Goal: Book appointment/travel/reservation

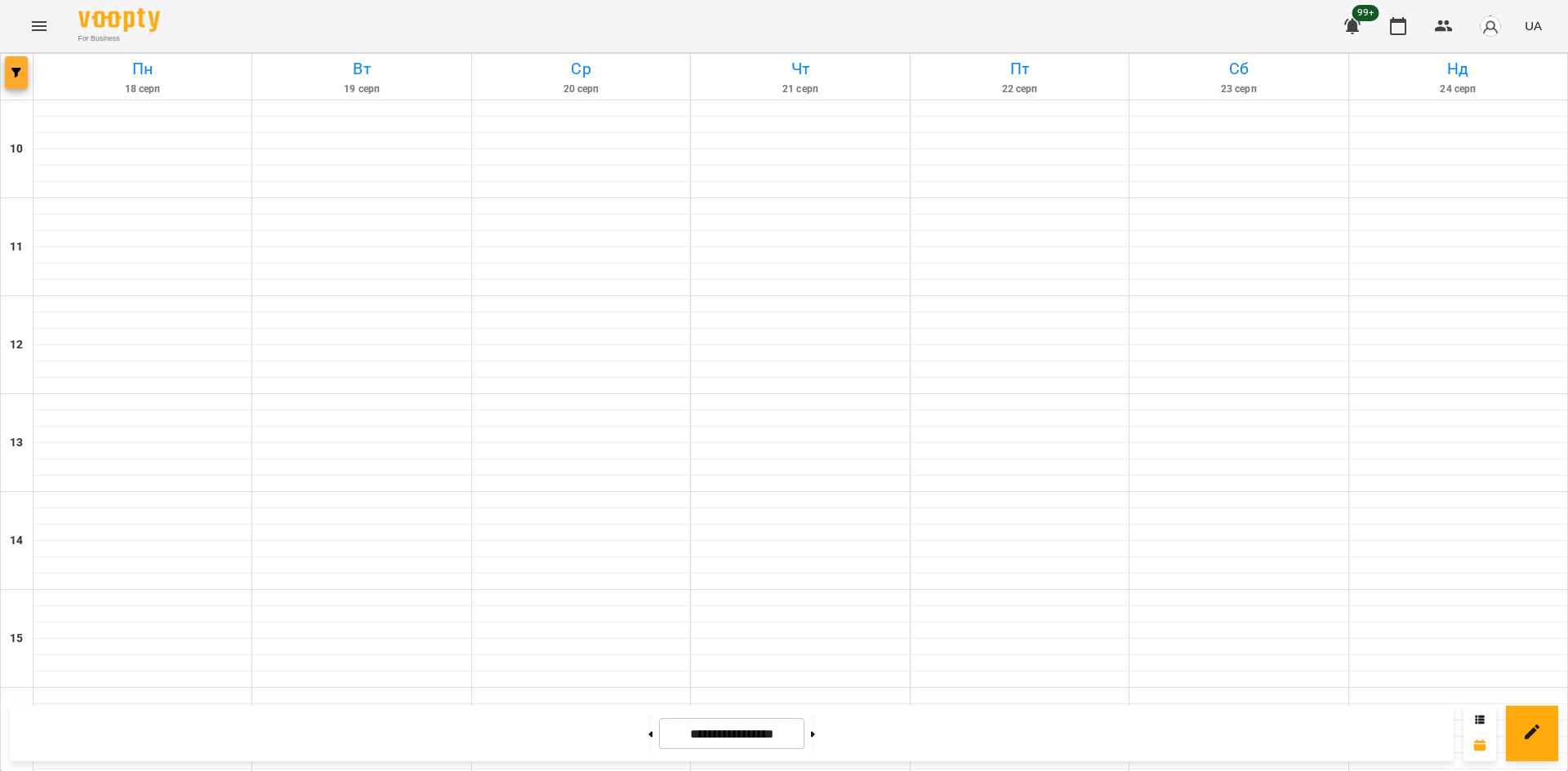
click at [25, 70] on span "button" at bounding box center [16, 73] width 23 height 10
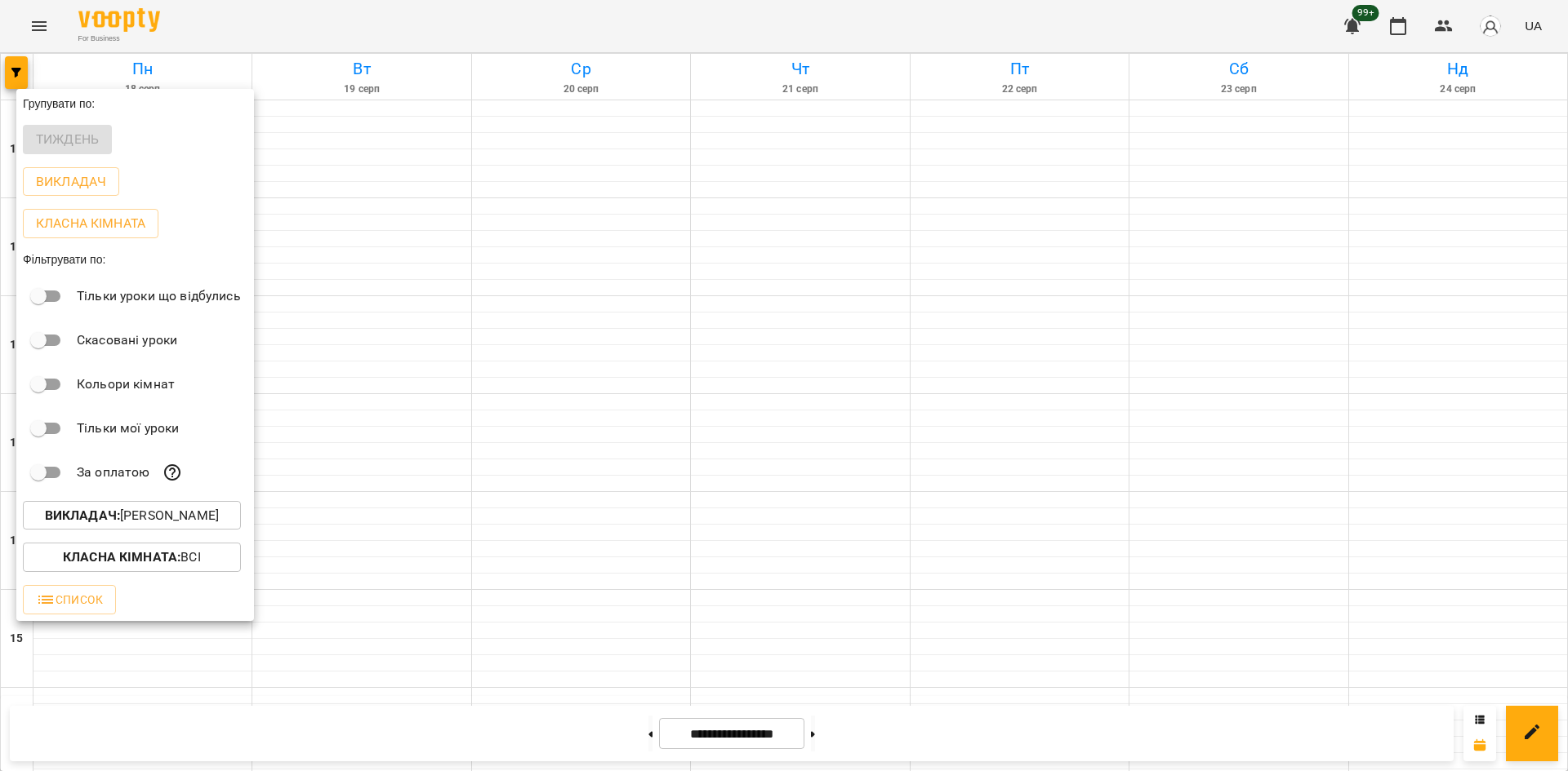
click at [219, 512] on p "Викладач : [PERSON_NAME]" at bounding box center [132, 515] width 174 height 19
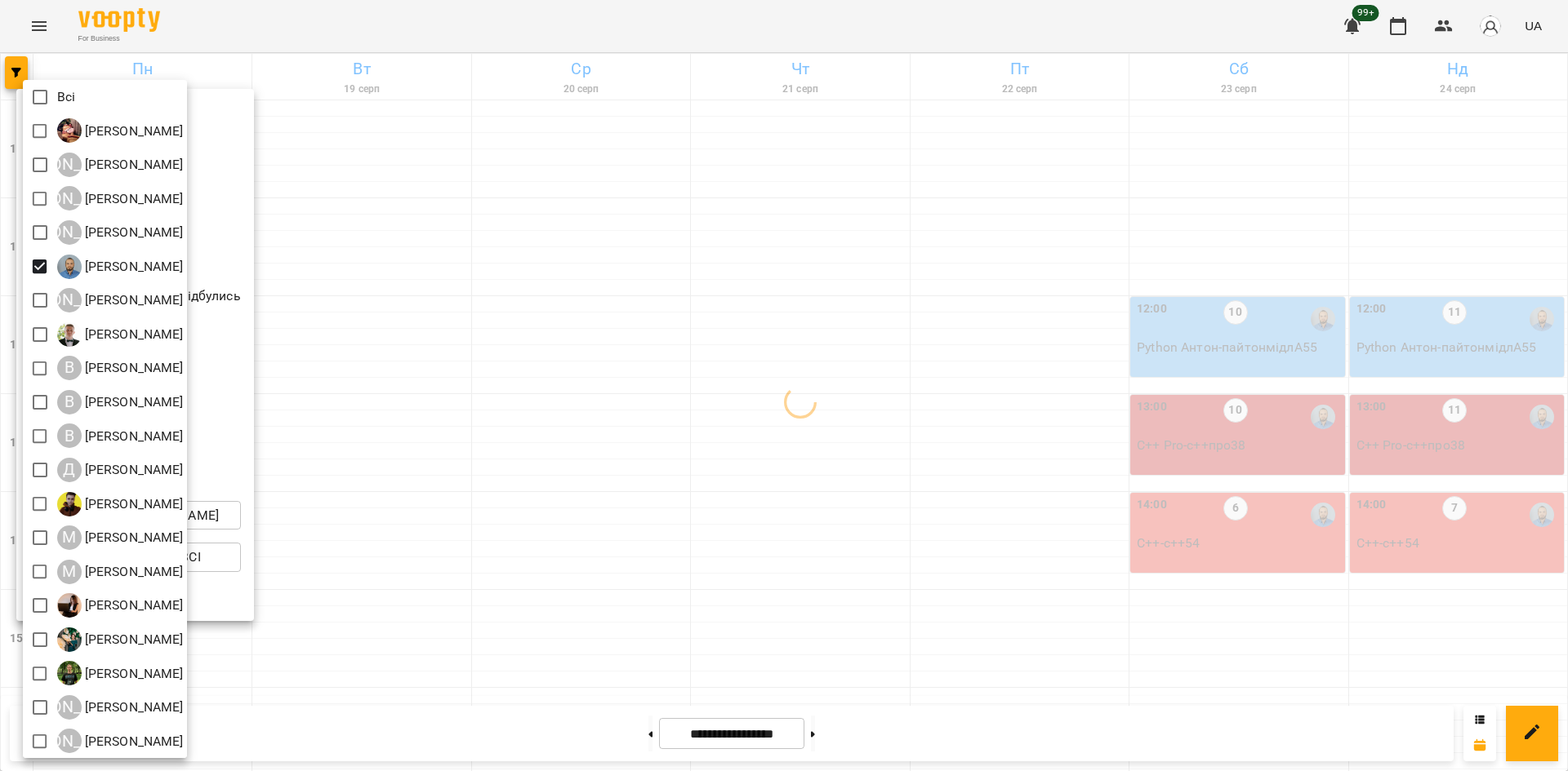
click at [461, 439] on div at bounding box center [784, 386] width 1568 height 771
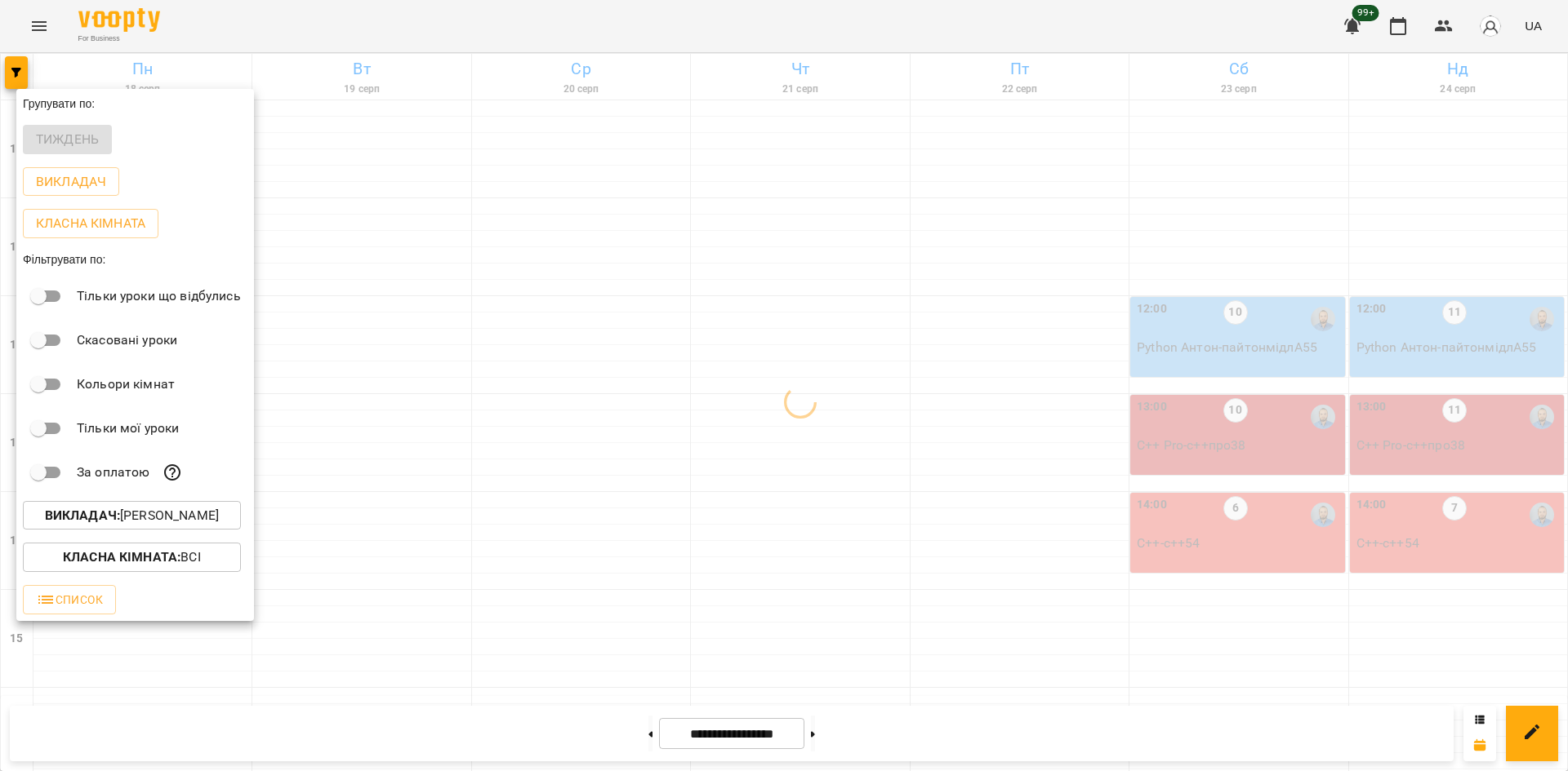
click at [549, 557] on div at bounding box center [784, 386] width 1568 height 771
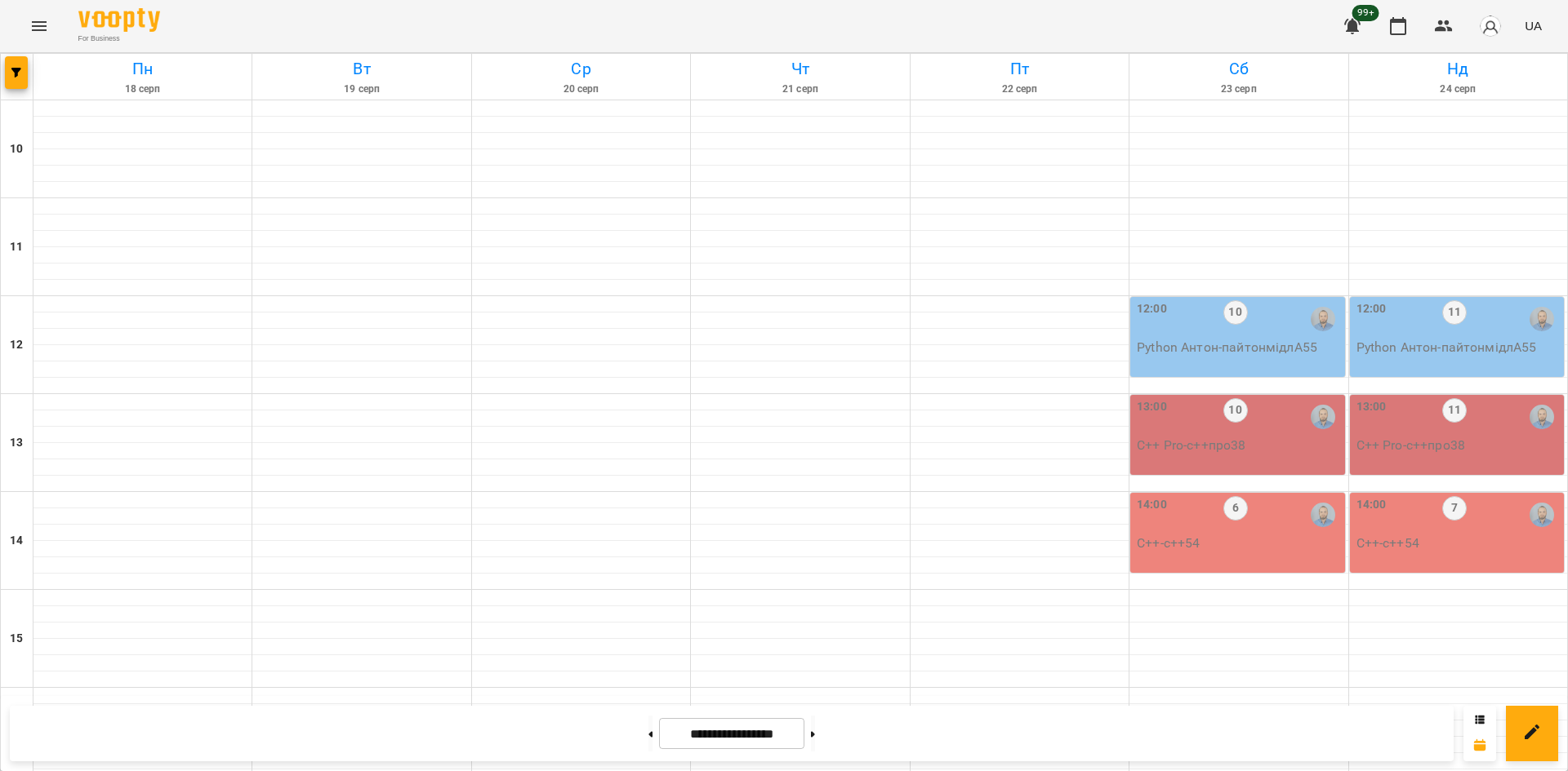
click at [18, 92] on div at bounding box center [17, 77] width 33 height 46
click at [9, 76] on span "button" at bounding box center [16, 73] width 23 height 10
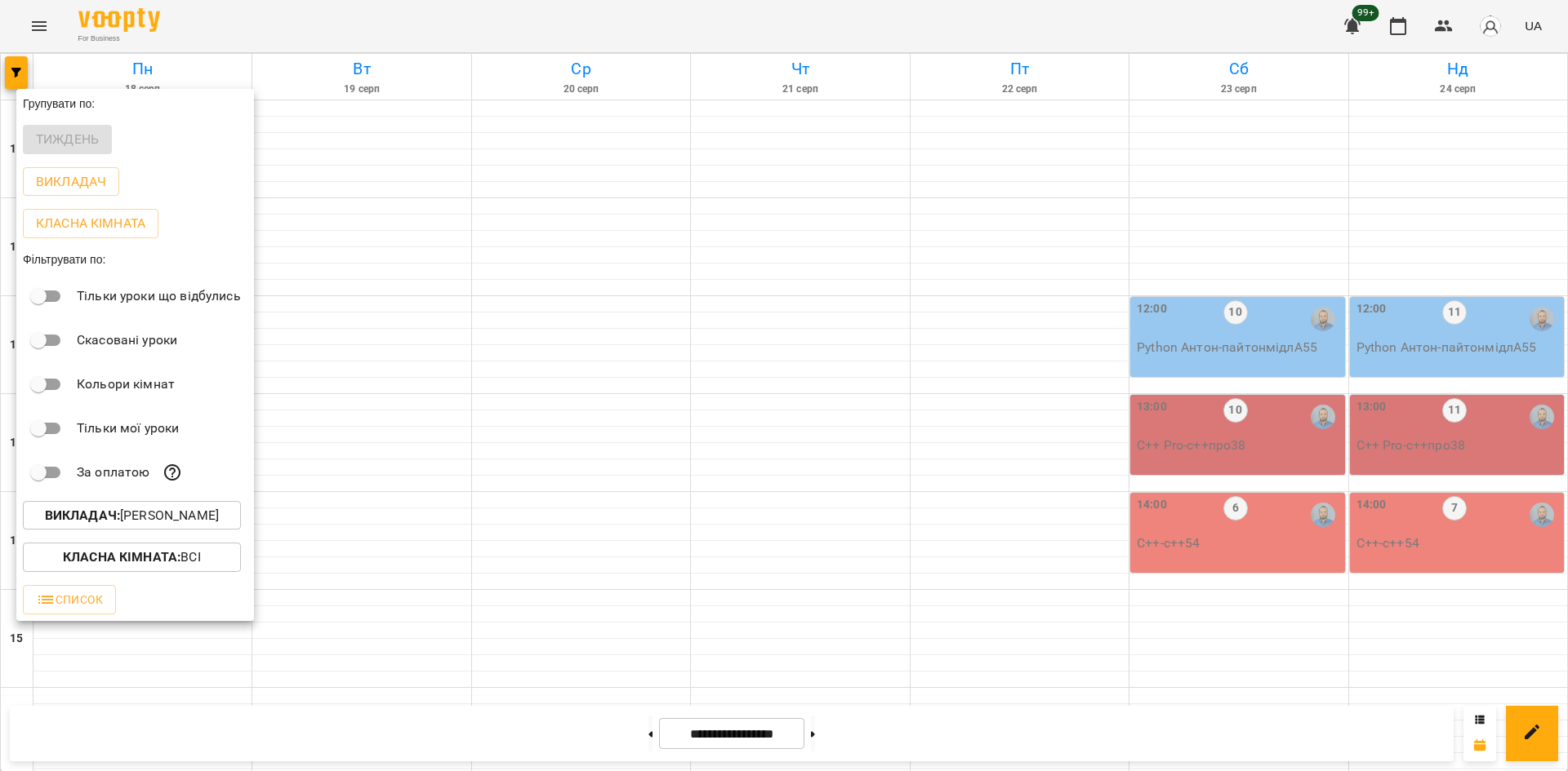
click at [167, 511] on p "Викладач : [PERSON_NAME]" at bounding box center [132, 515] width 174 height 19
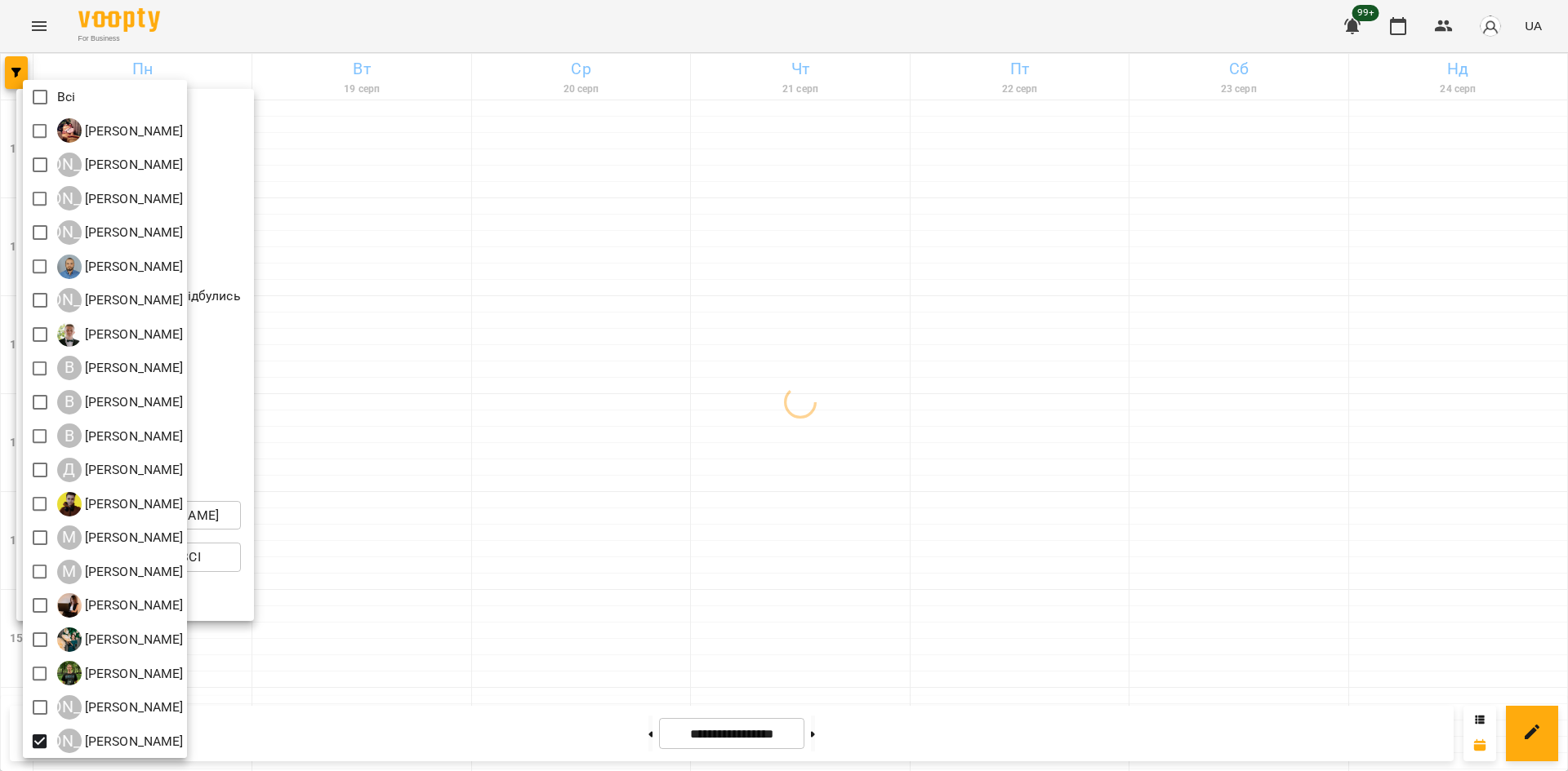
drag, startPoint x: 468, startPoint y: 658, endPoint x: 481, endPoint y: 650, distance: 15.3
click at [472, 656] on div at bounding box center [784, 386] width 1568 height 771
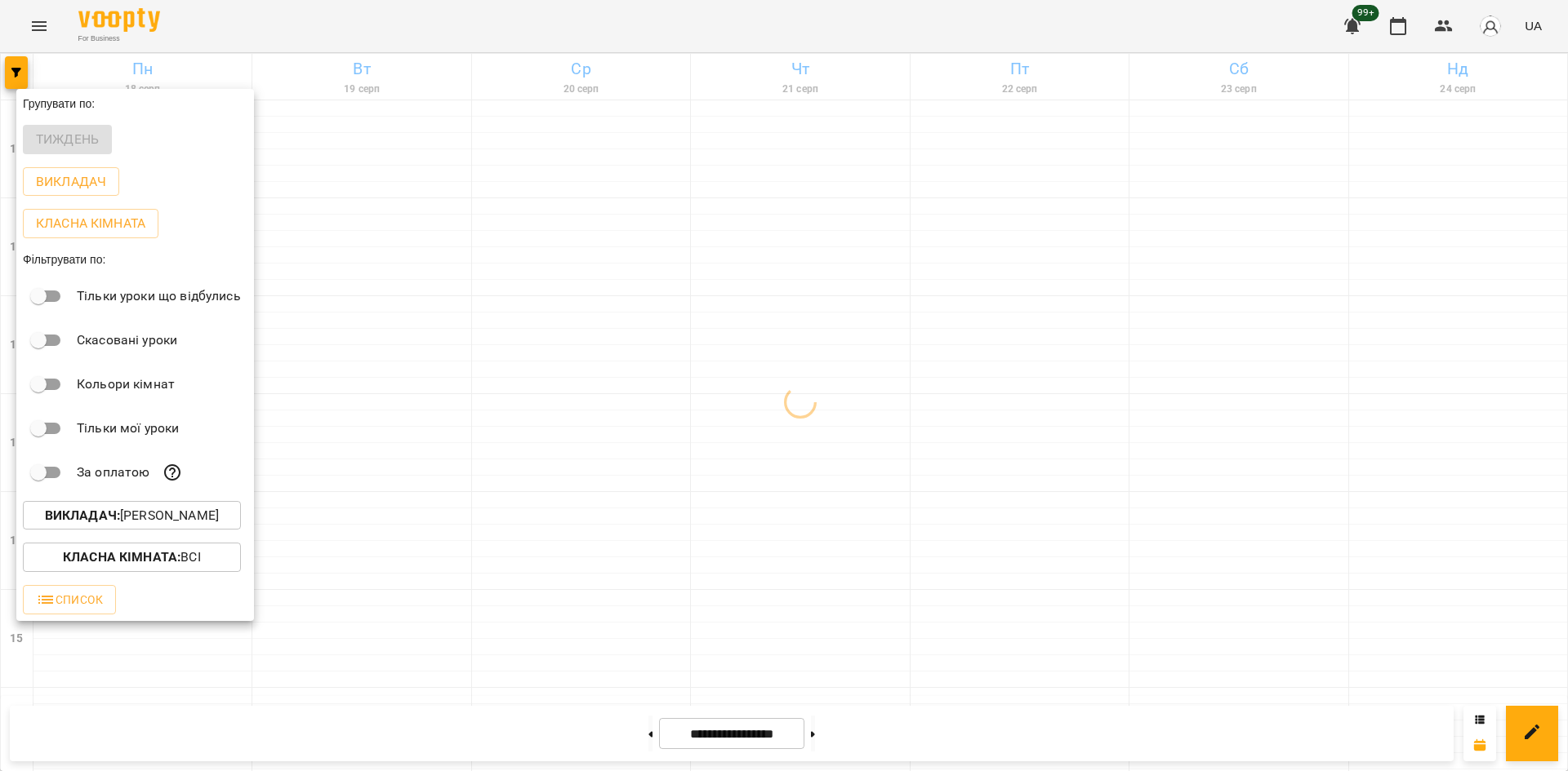
click at [448, 583] on div at bounding box center [784, 386] width 1568 height 771
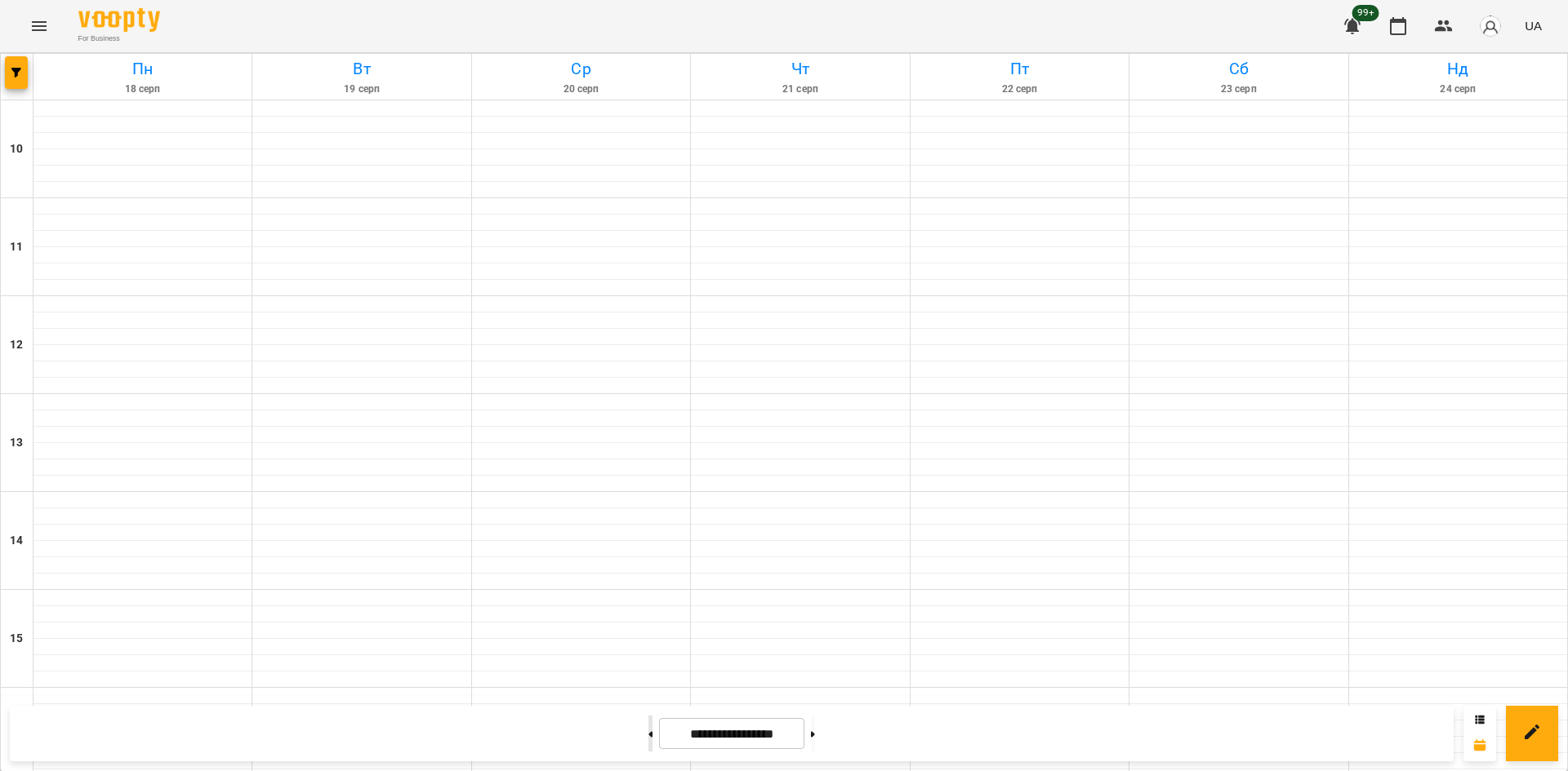
click at [649, 721] on button at bounding box center [650, 733] width 4 height 36
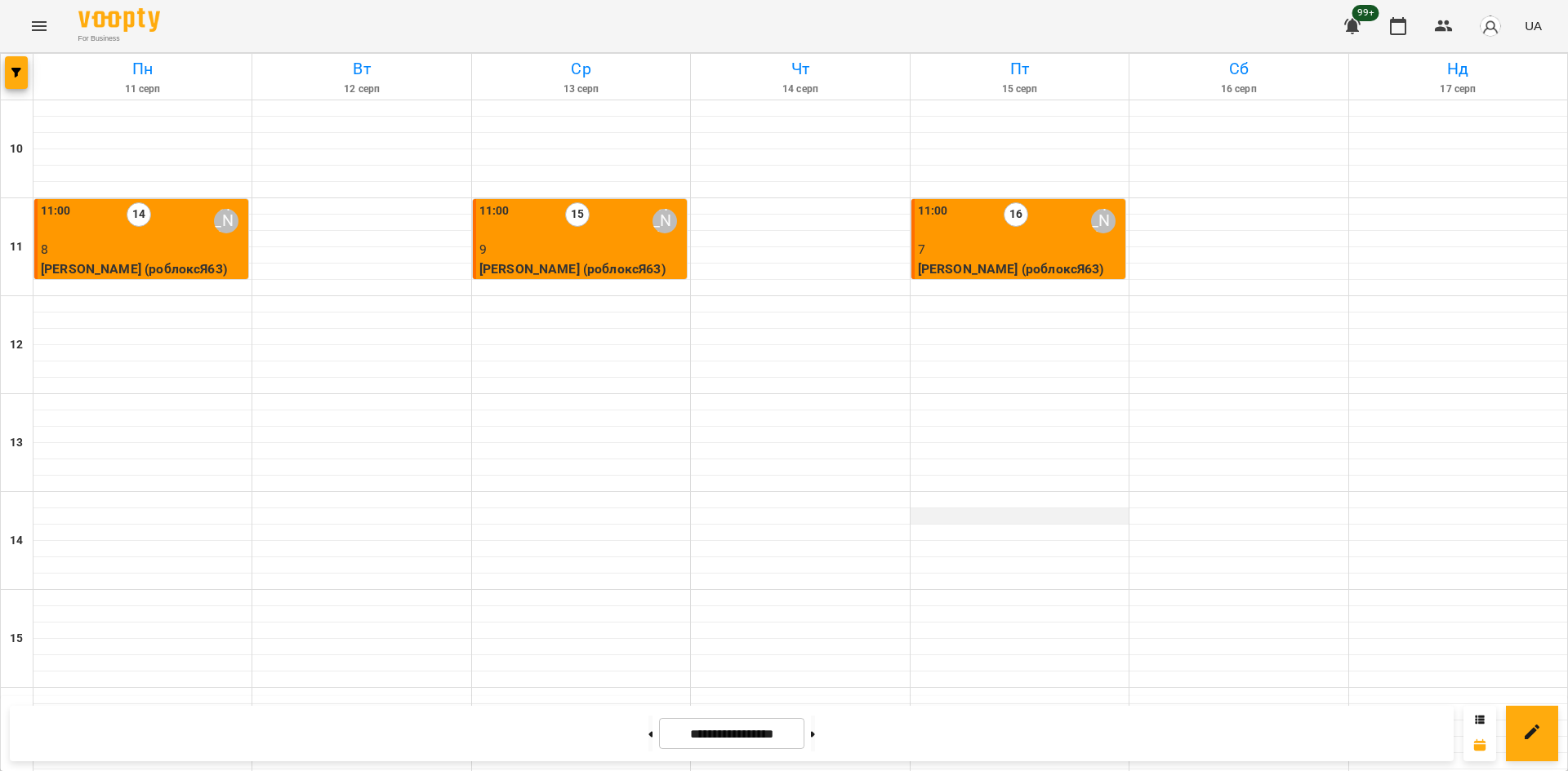
scroll to position [0, 0]
click at [1032, 253] on p "7" at bounding box center [1019, 249] width 204 height 19
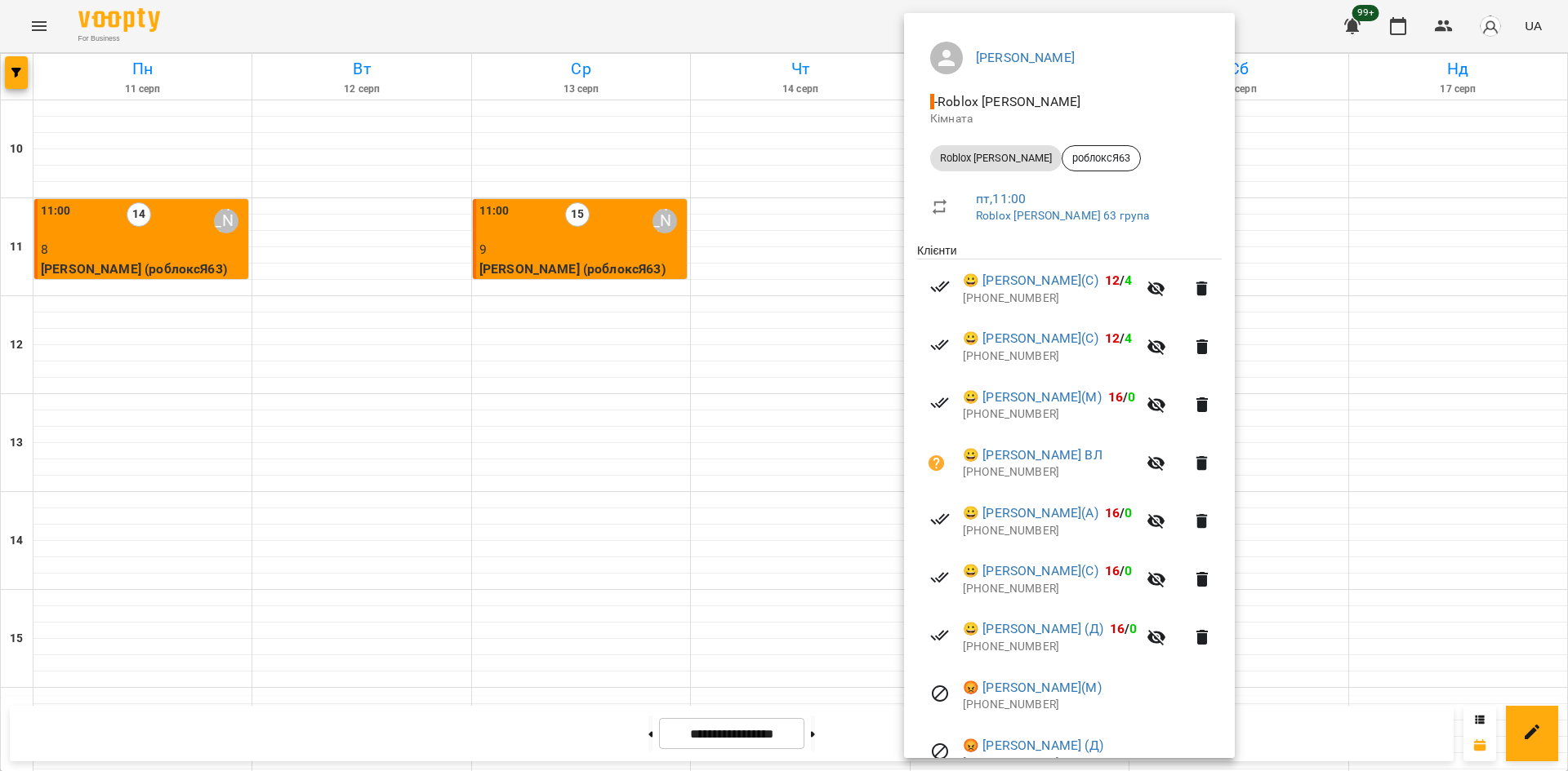
scroll to position [40, 0]
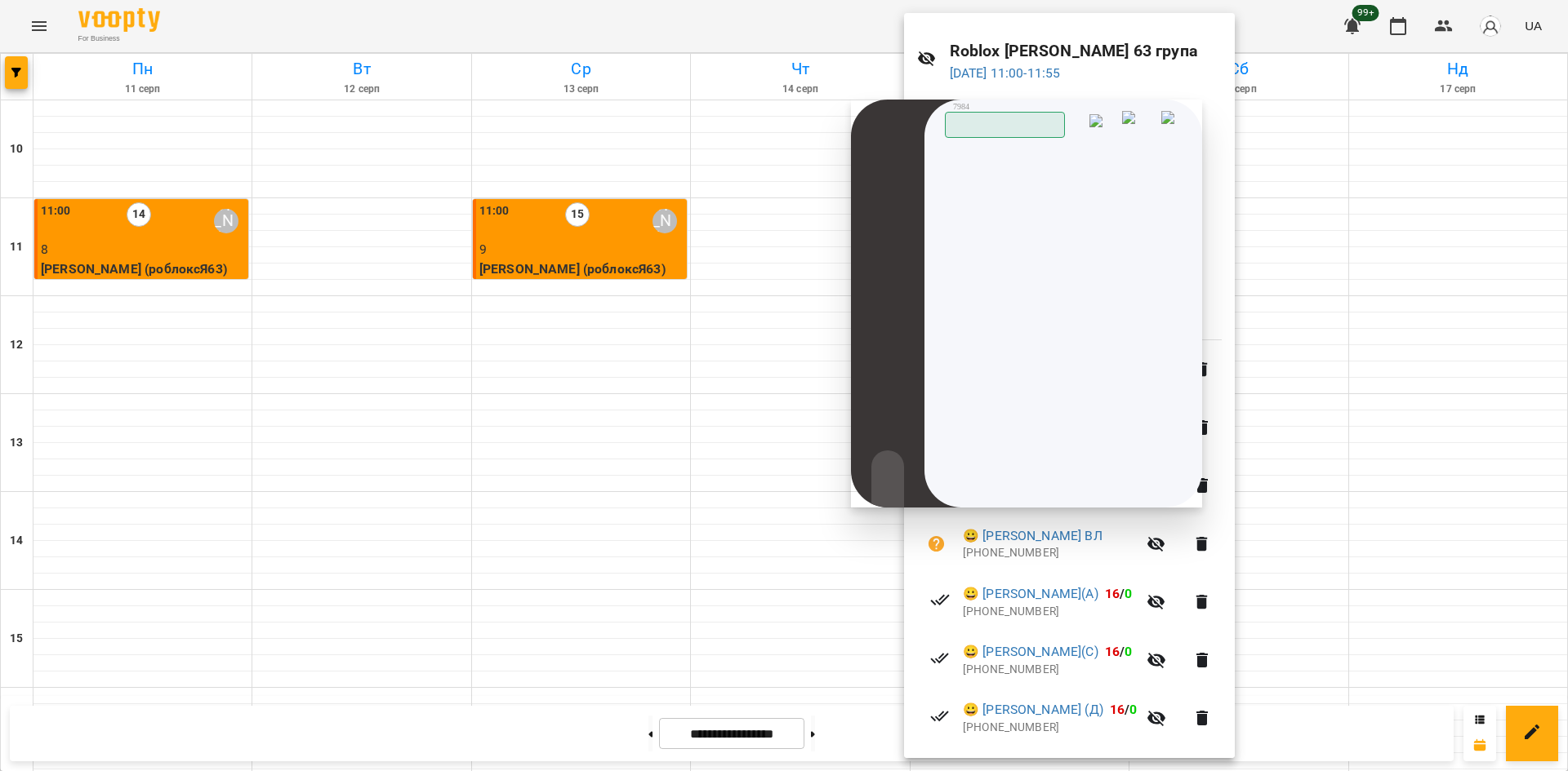
click at [706, 458] on div at bounding box center [784, 386] width 1568 height 771
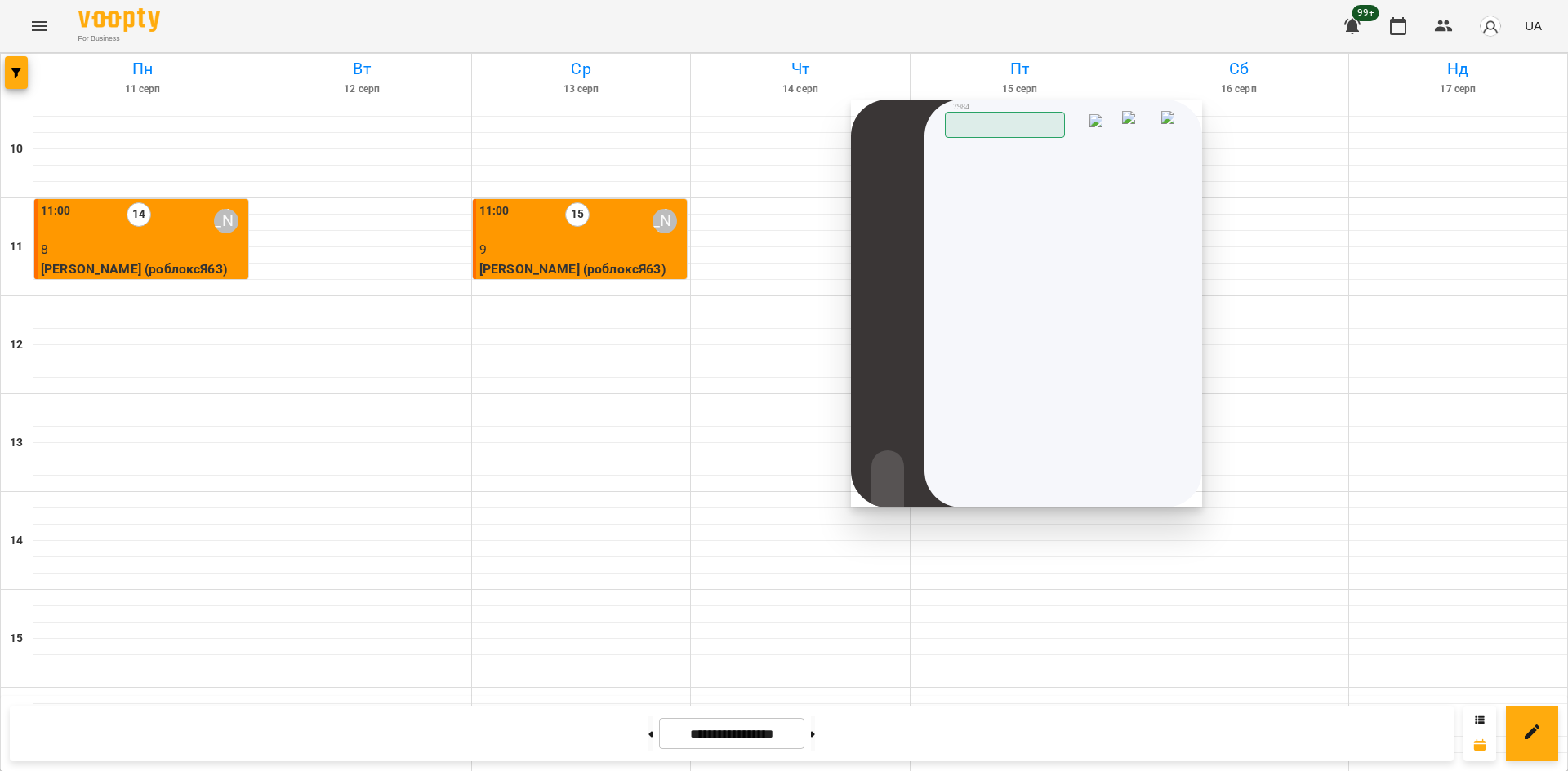
click at [1171, 127] on img at bounding box center [1172, 123] width 23 height 24
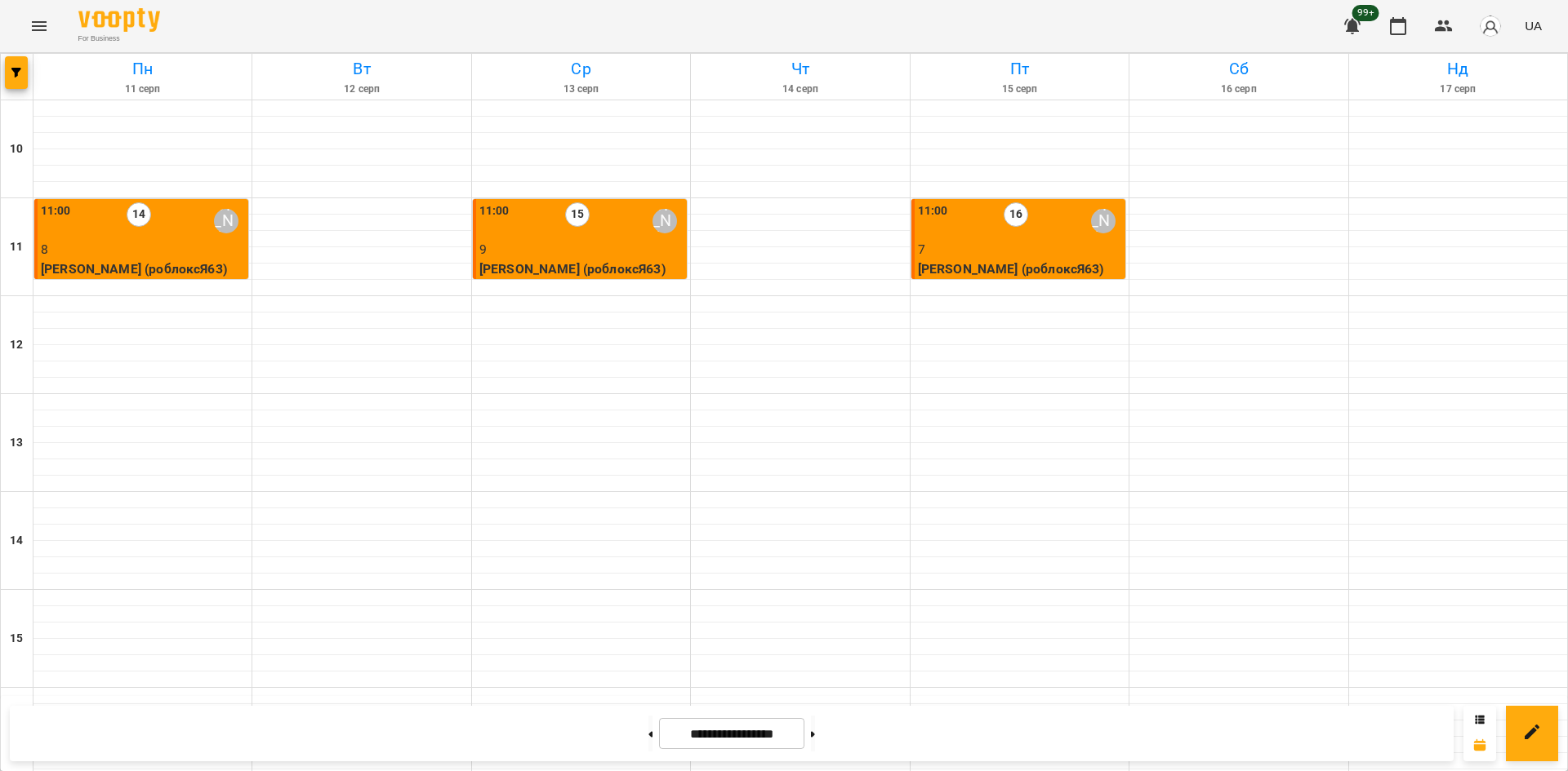
click at [1041, 233] on div "11:00 16 [PERSON_NAME]" at bounding box center [1019, 221] width 204 height 38
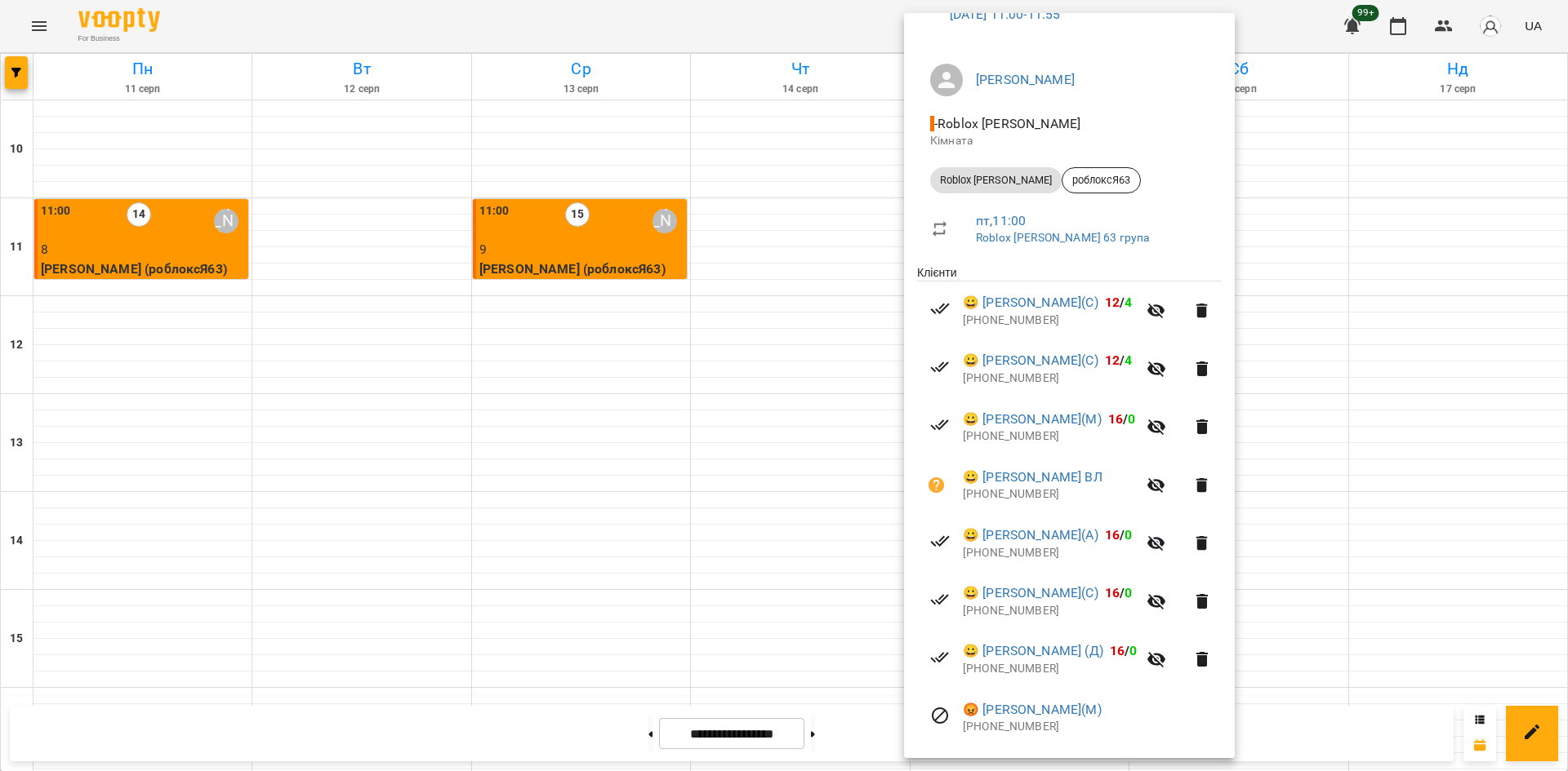
scroll to position [204, 0]
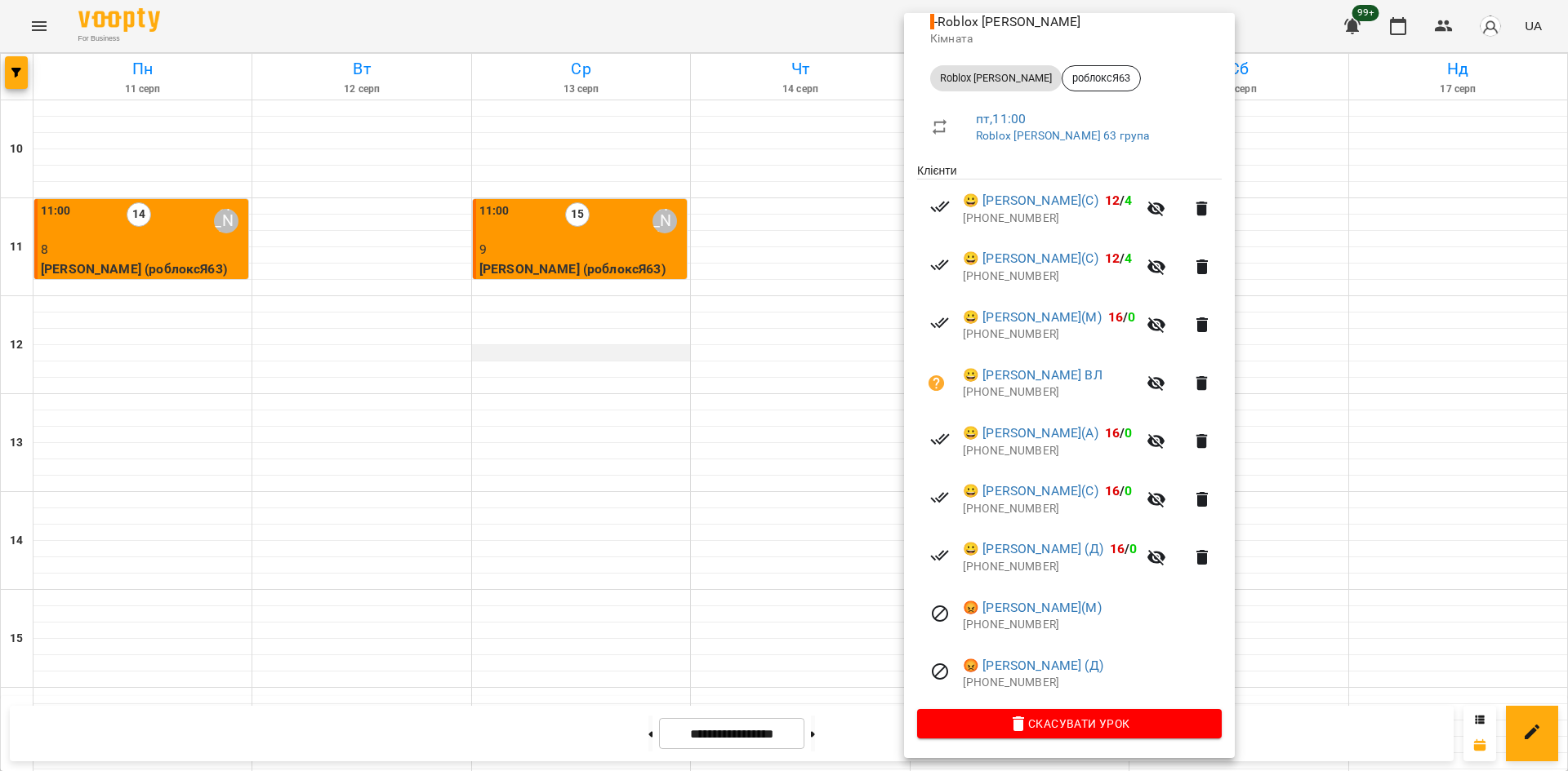
drag, startPoint x: 652, startPoint y: 374, endPoint x: 650, endPoint y: 352, distance: 22.1
click at [652, 370] on div at bounding box center [784, 386] width 1568 height 771
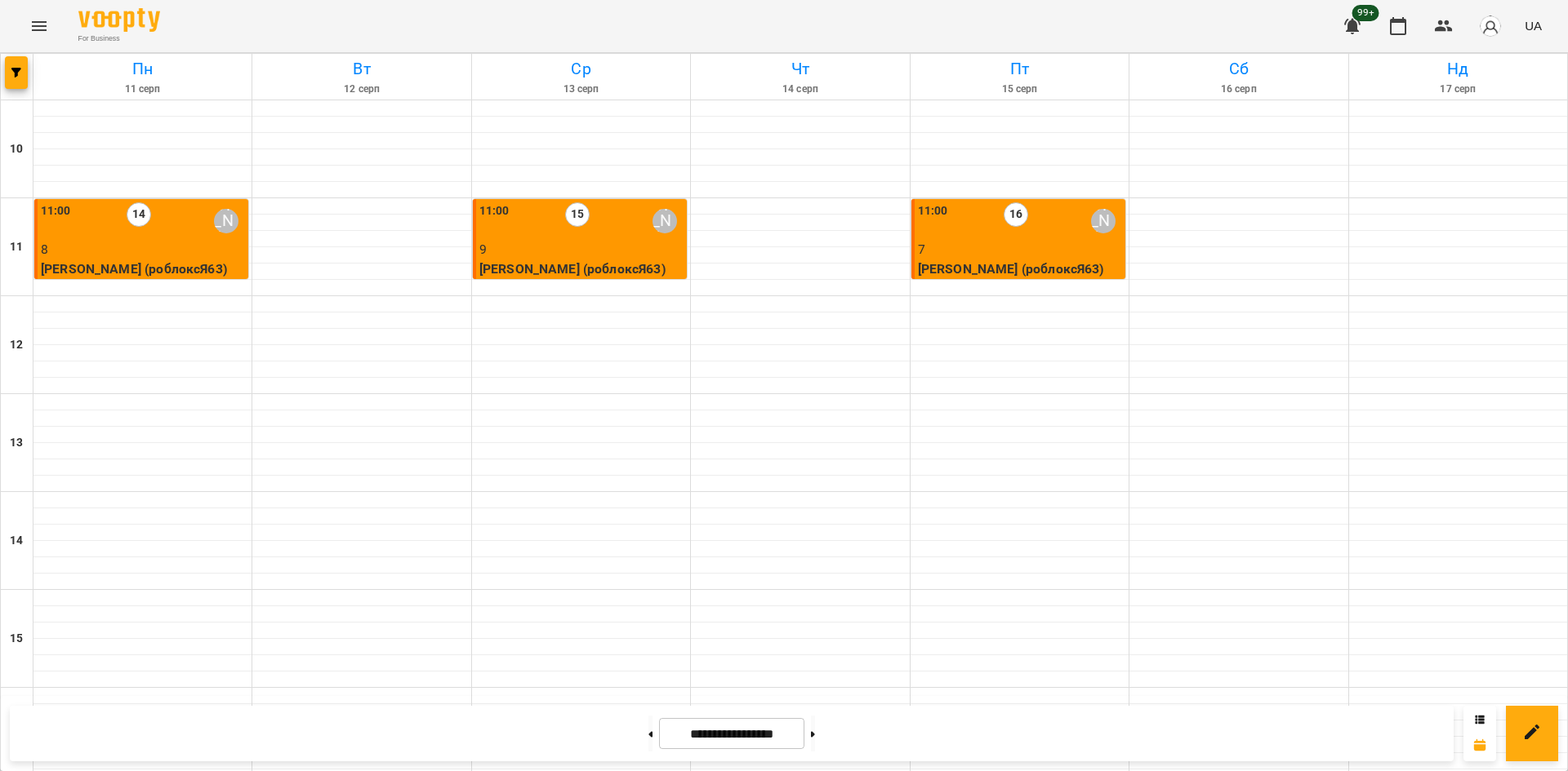
click at [539, 247] on p "9" at bounding box center [581, 249] width 204 height 19
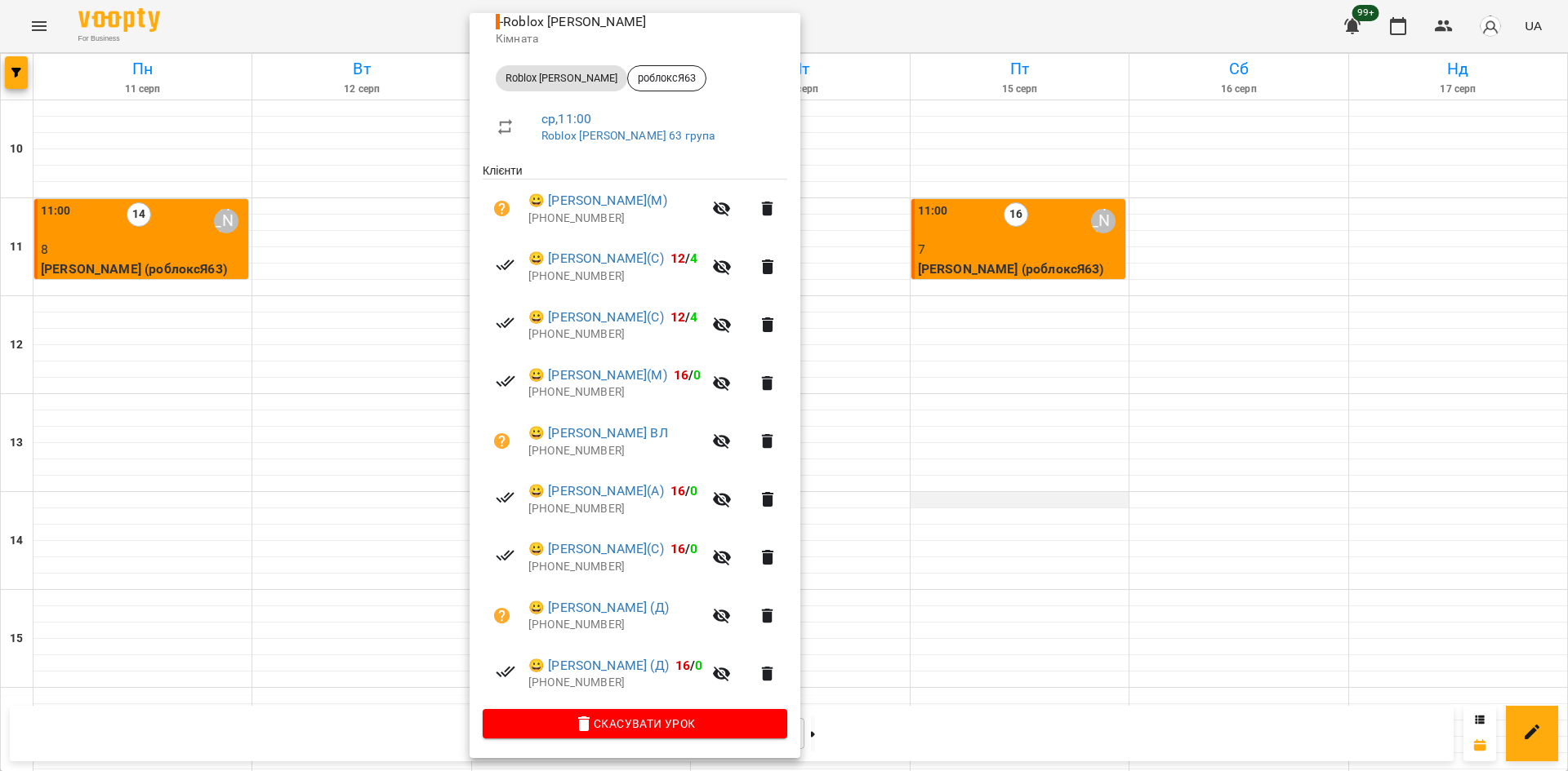
click at [941, 497] on div at bounding box center [784, 386] width 1568 height 771
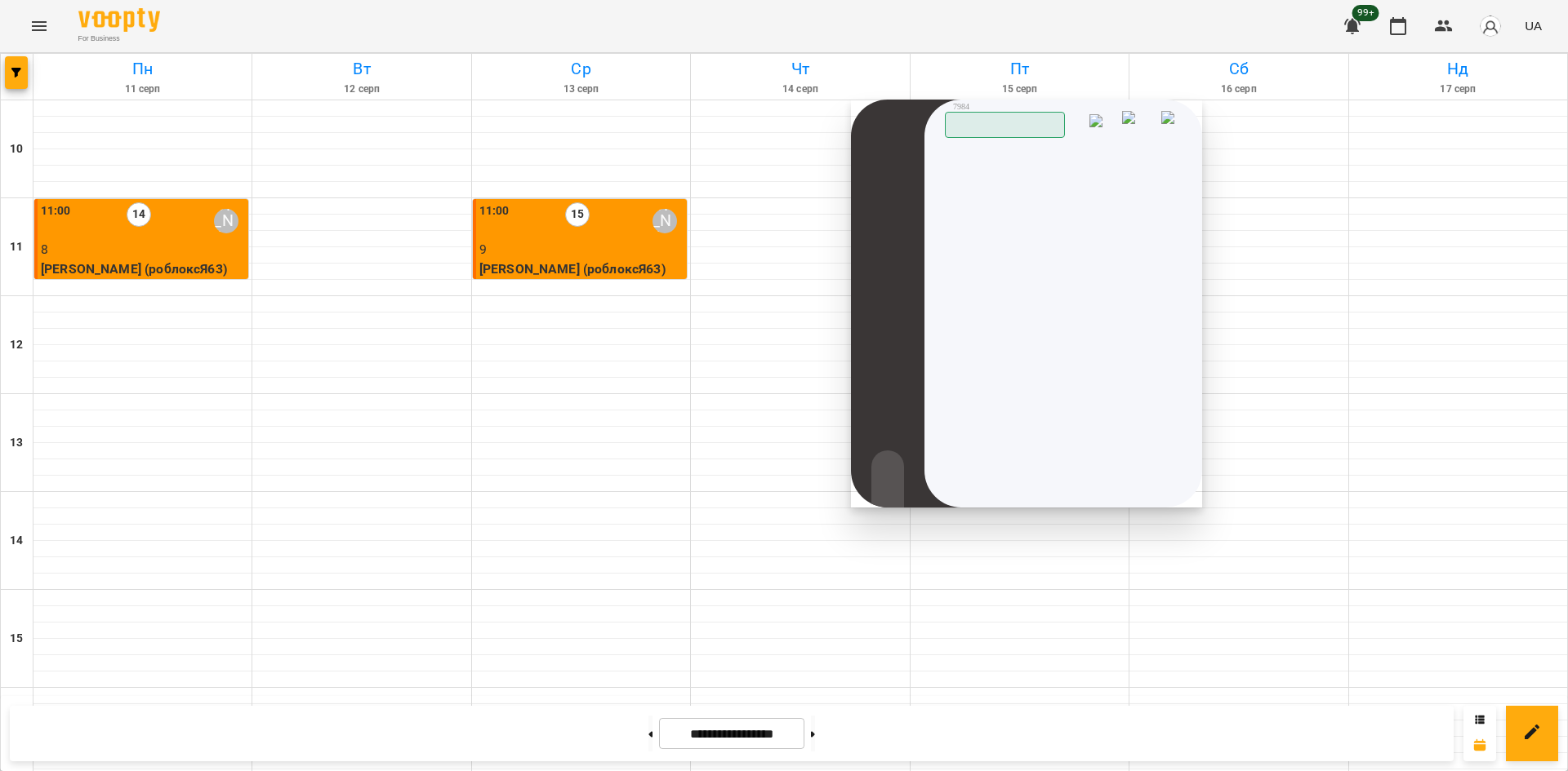
scroll to position [676, 0]
